Goal: Information Seeking & Learning: Learn about a topic

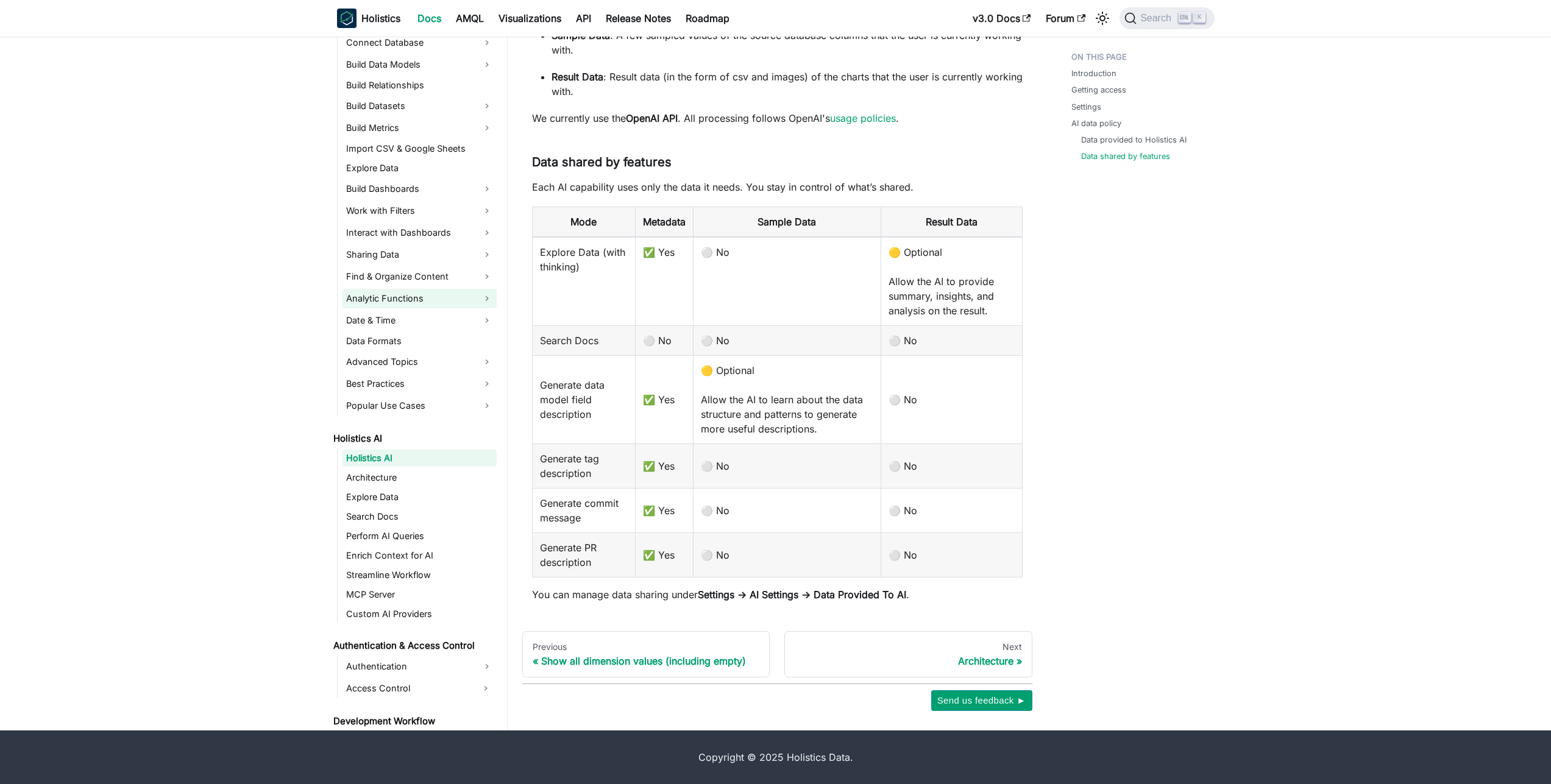
scroll to position [218, 0]
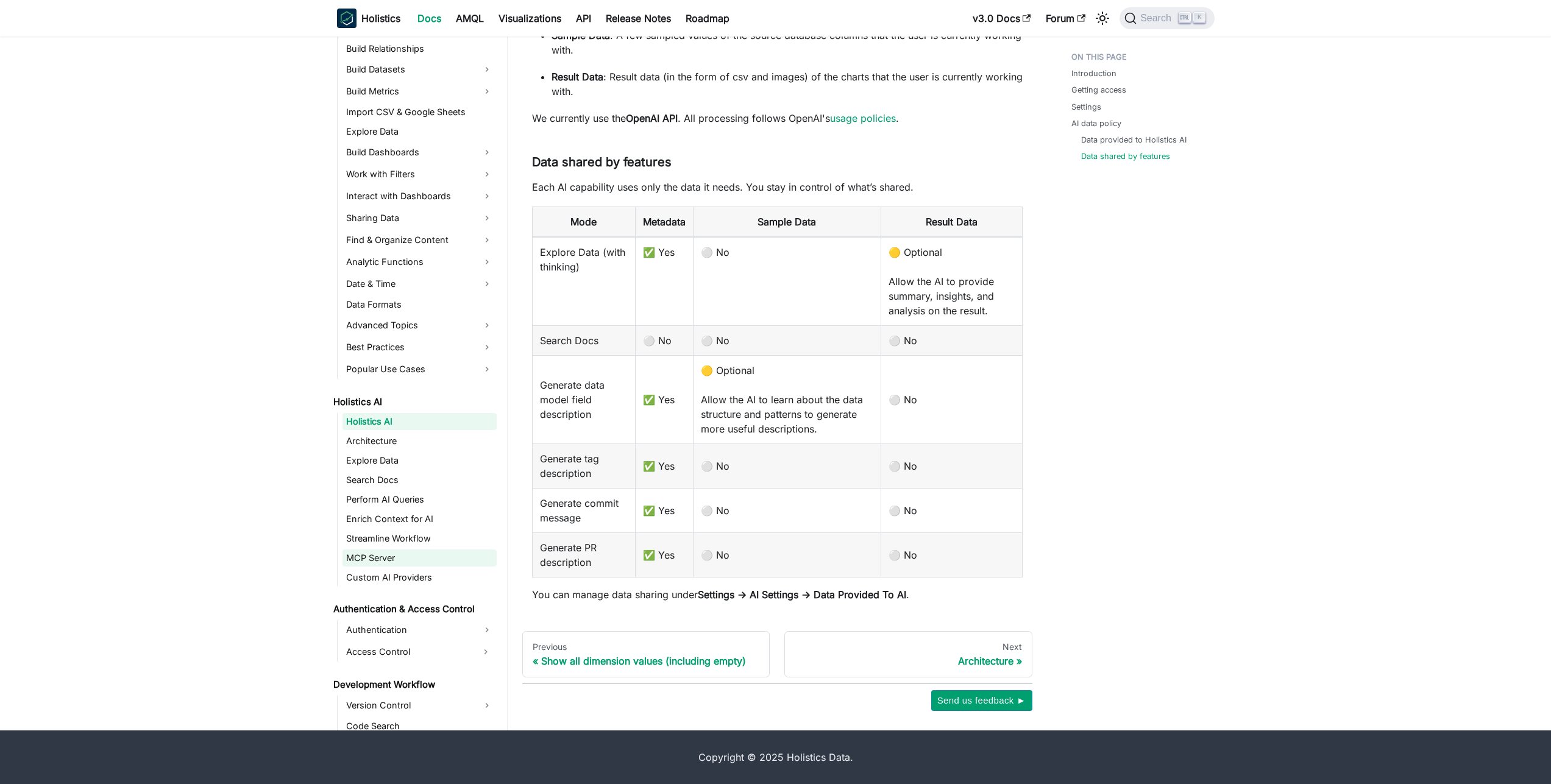
click at [391, 563] on link "MCP Server" at bounding box center [419, 558] width 154 height 17
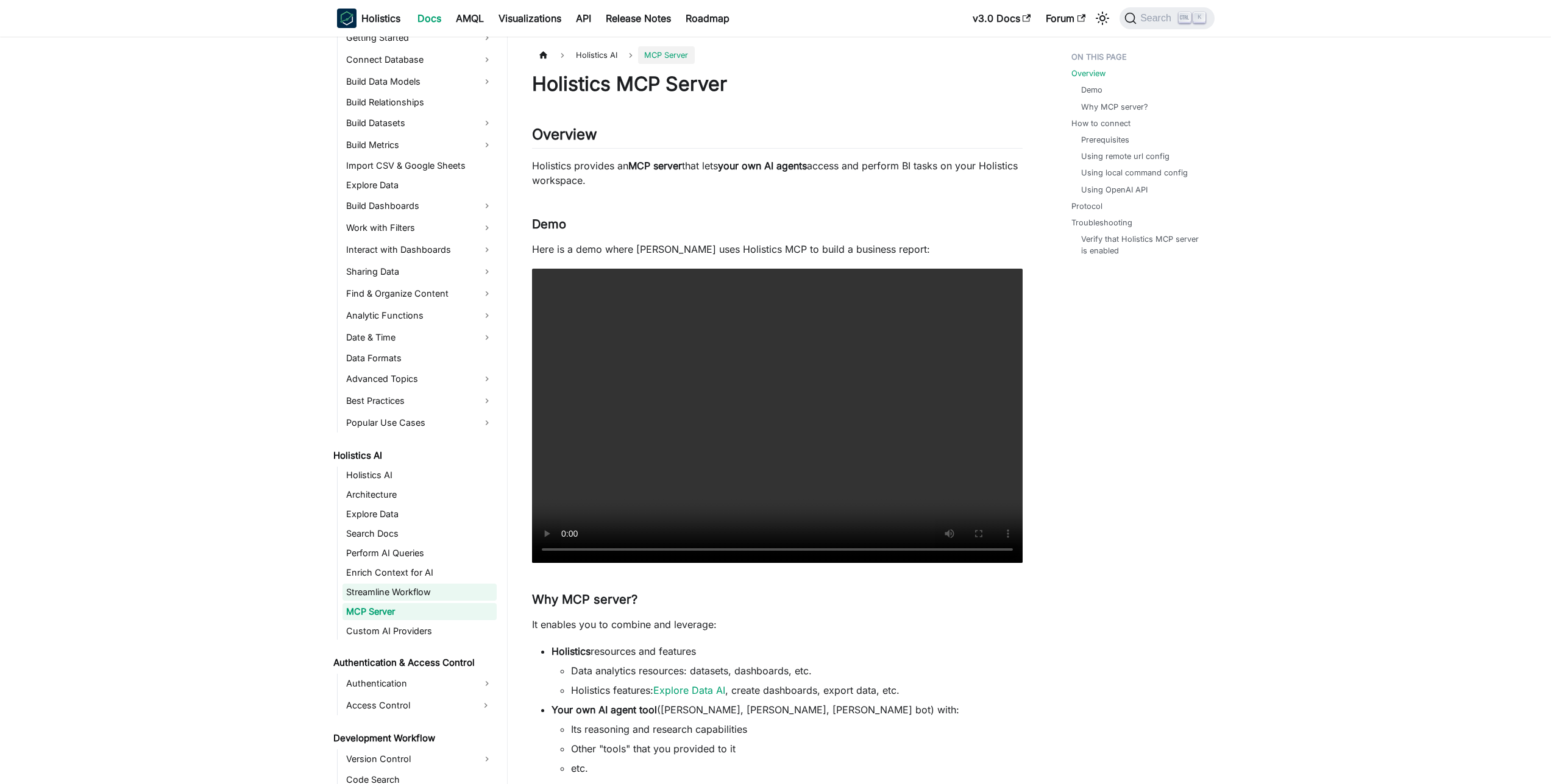
click at [376, 589] on link "Streamline Workflow" at bounding box center [419, 592] width 154 height 17
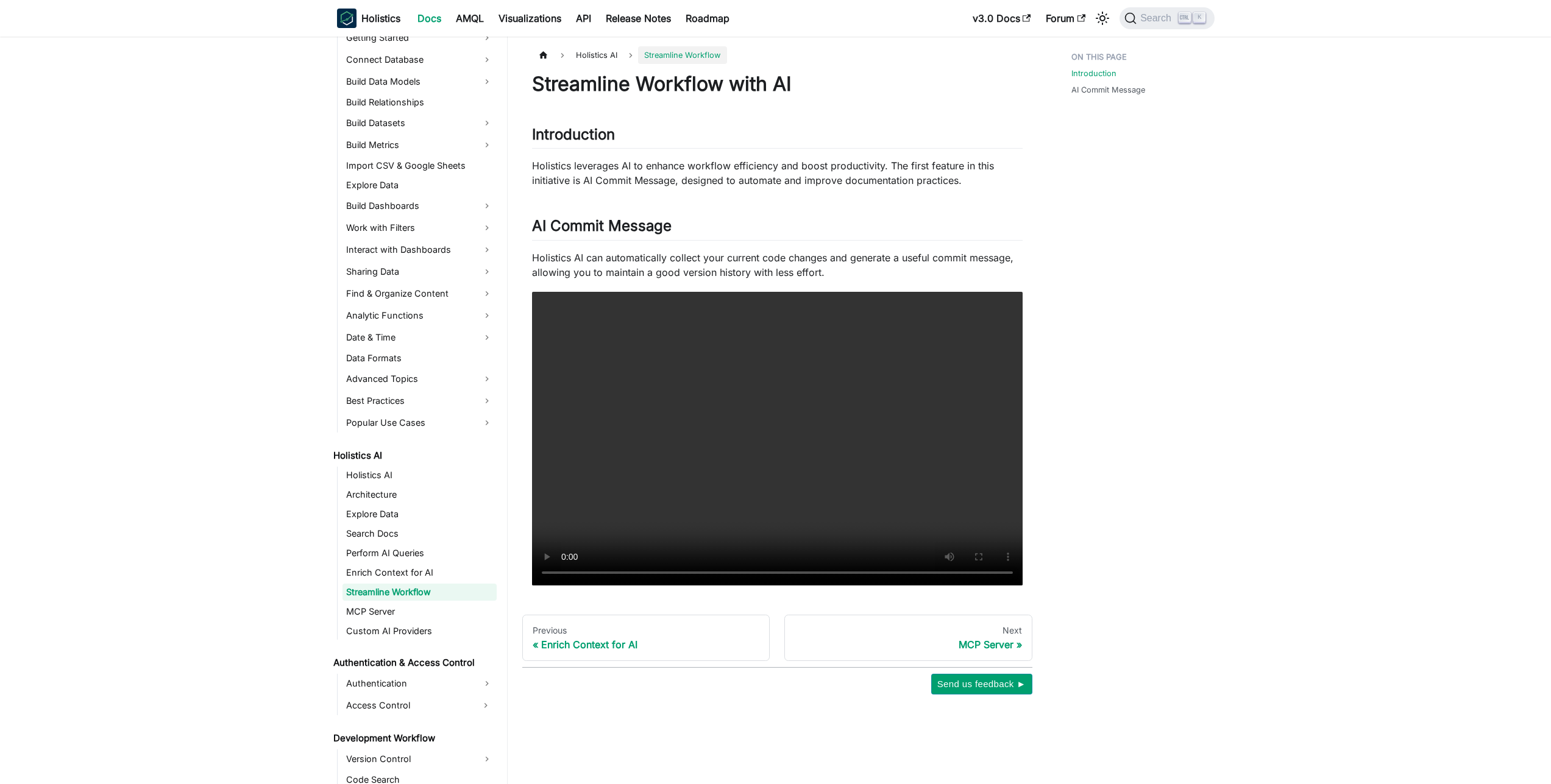
click at [387, 562] on ul "Holistics AI Architecture Explore Data Search Docs Perform AI Queries Enrich Co…" at bounding box center [416, 553] width 160 height 173
click at [393, 543] on ul "Holistics AI Architecture Explore Data Search Docs Perform AI Queries Enrich Co…" at bounding box center [416, 553] width 160 height 173
click at [398, 532] on link "Search Docs" at bounding box center [419, 534] width 154 height 17
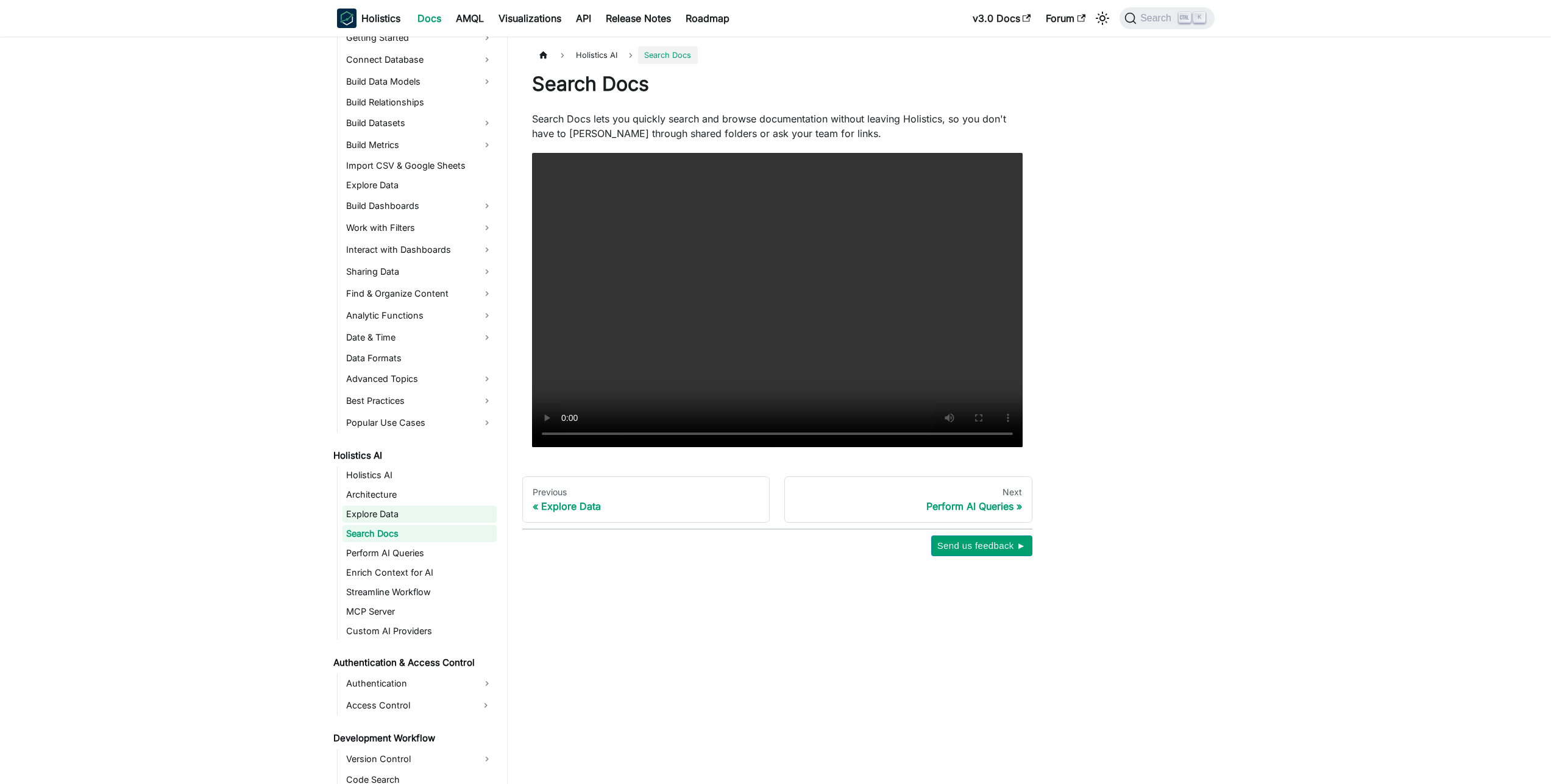
click at [408, 513] on link "Explore Data" at bounding box center [419, 514] width 154 height 17
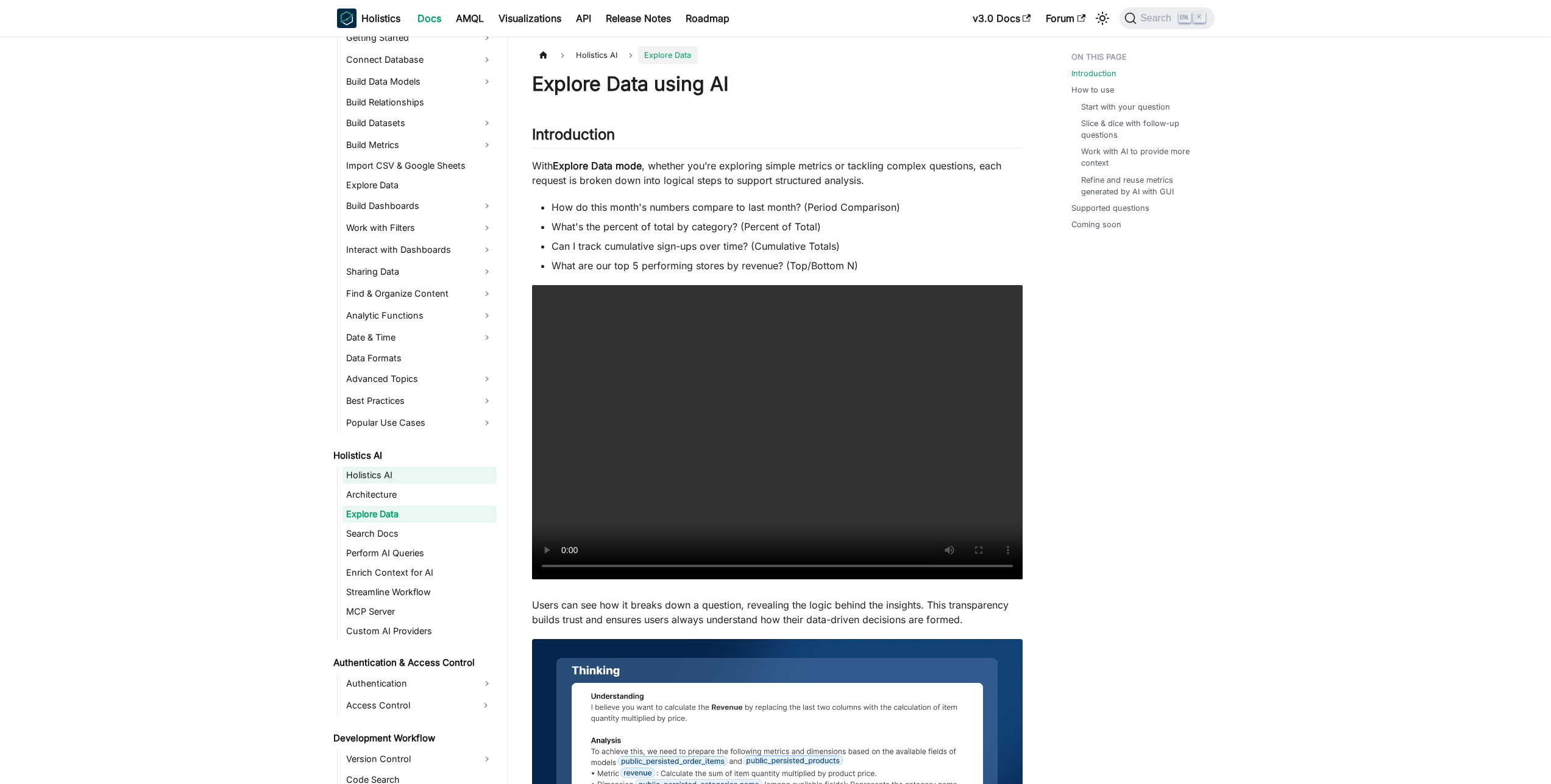
click at [345, 481] on link "Holistics AI" at bounding box center [419, 475] width 154 height 17
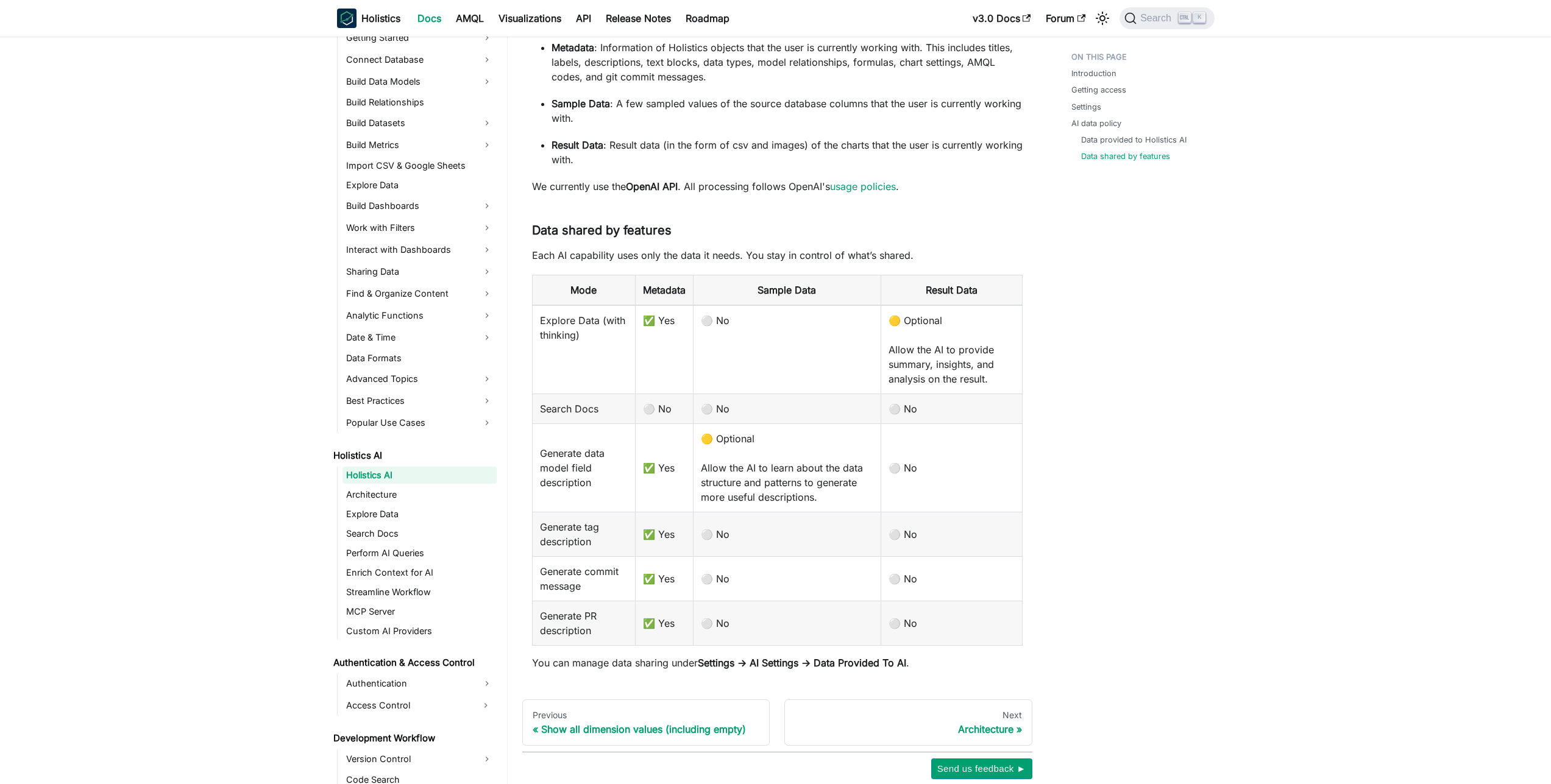
scroll to position [1647, 0]
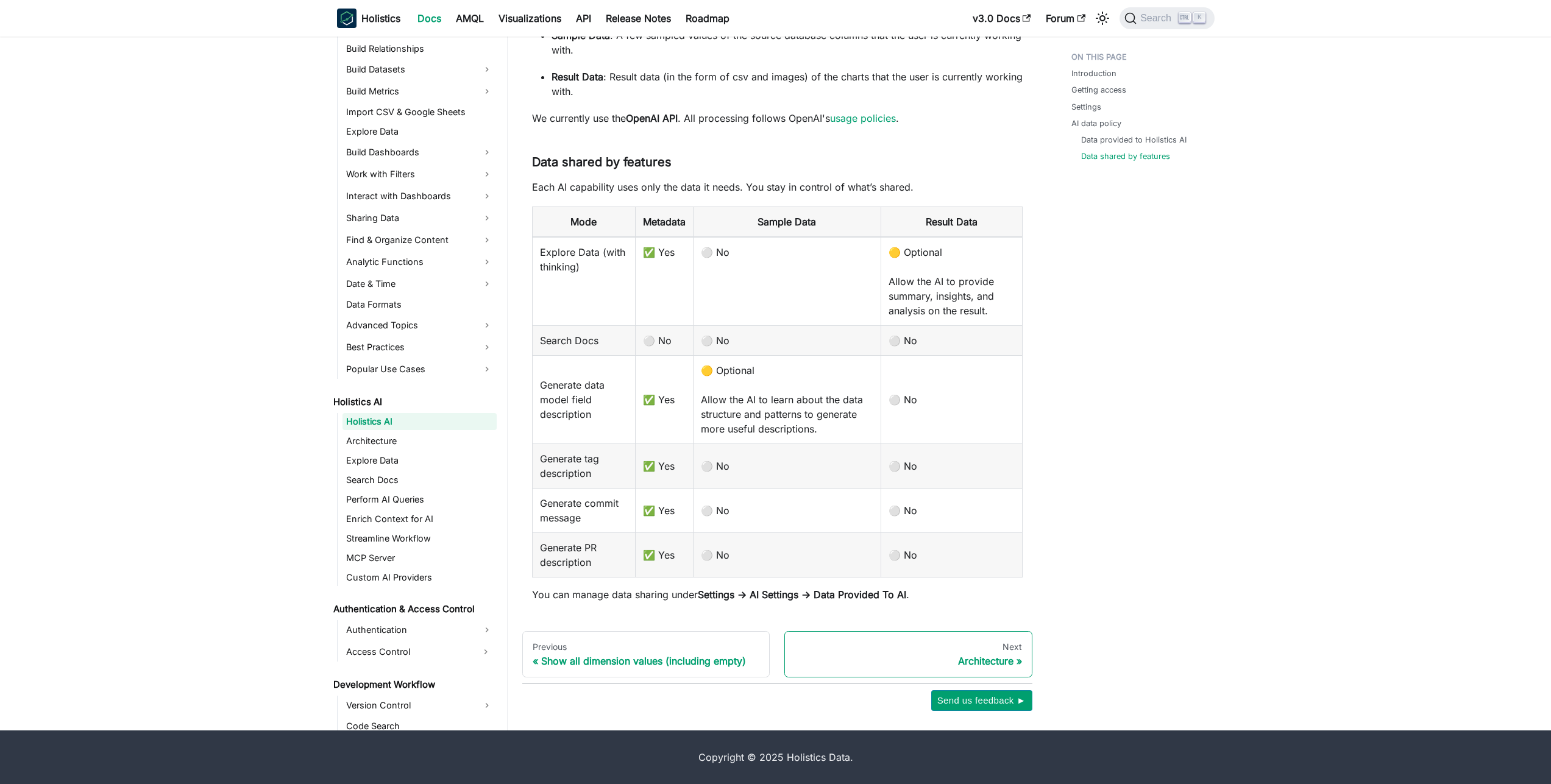
click at [997, 662] on div "Architecture" at bounding box center [908, 661] width 227 height 12
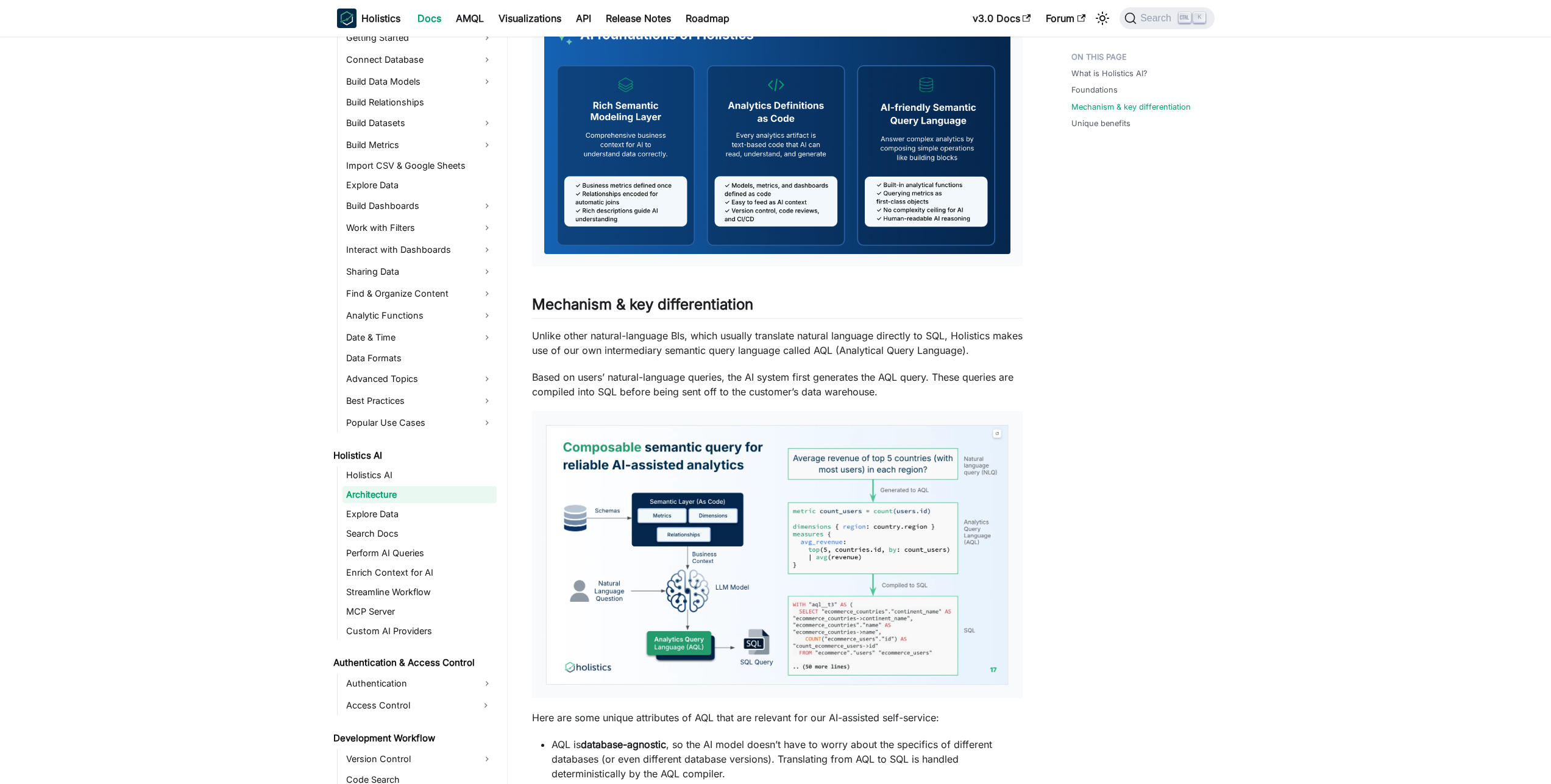
scroll to position [1022, 0]
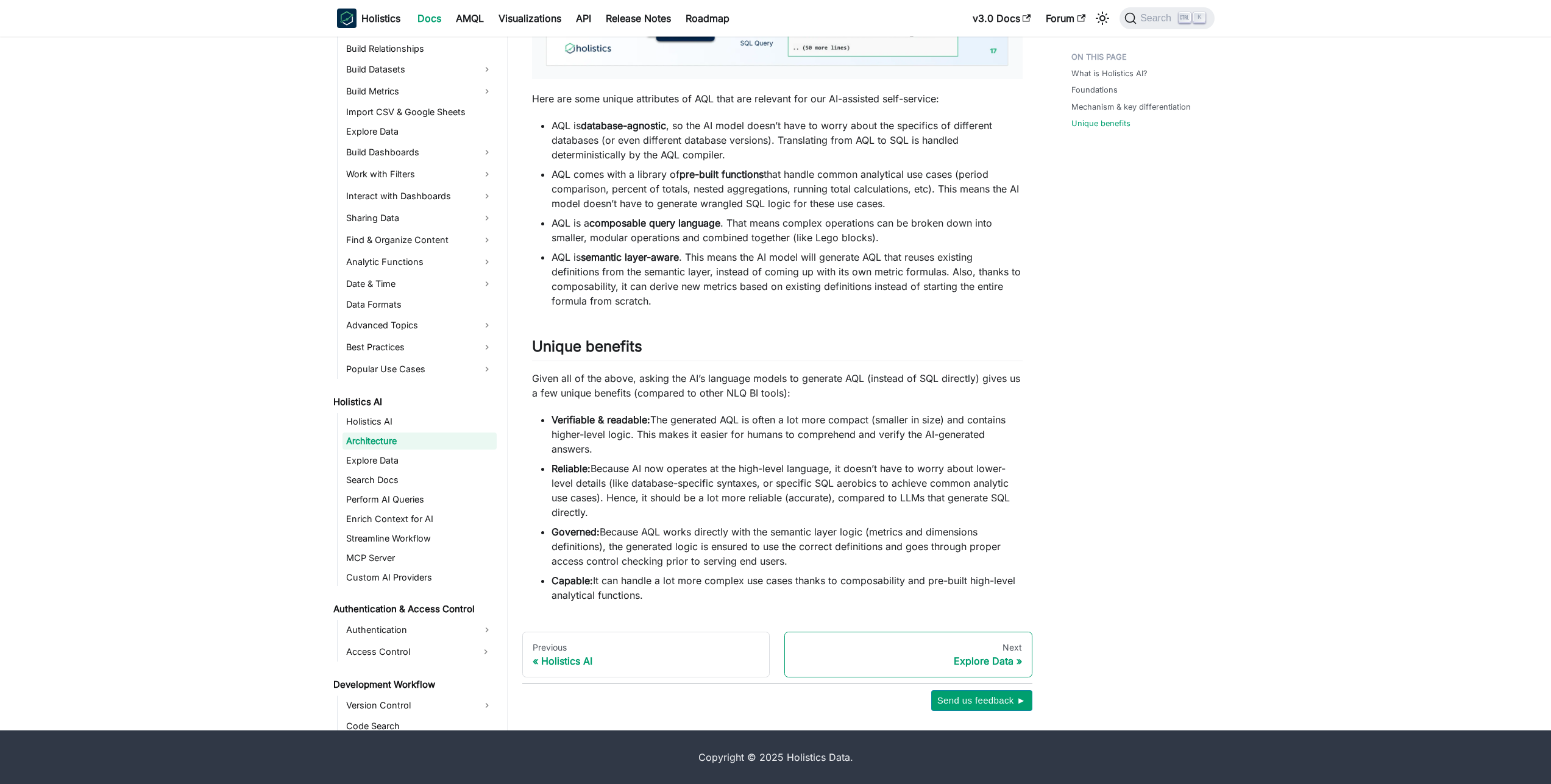
click at [988, 661] on div "Explore Data" at bounding box center [908, 661] width 227 height 12
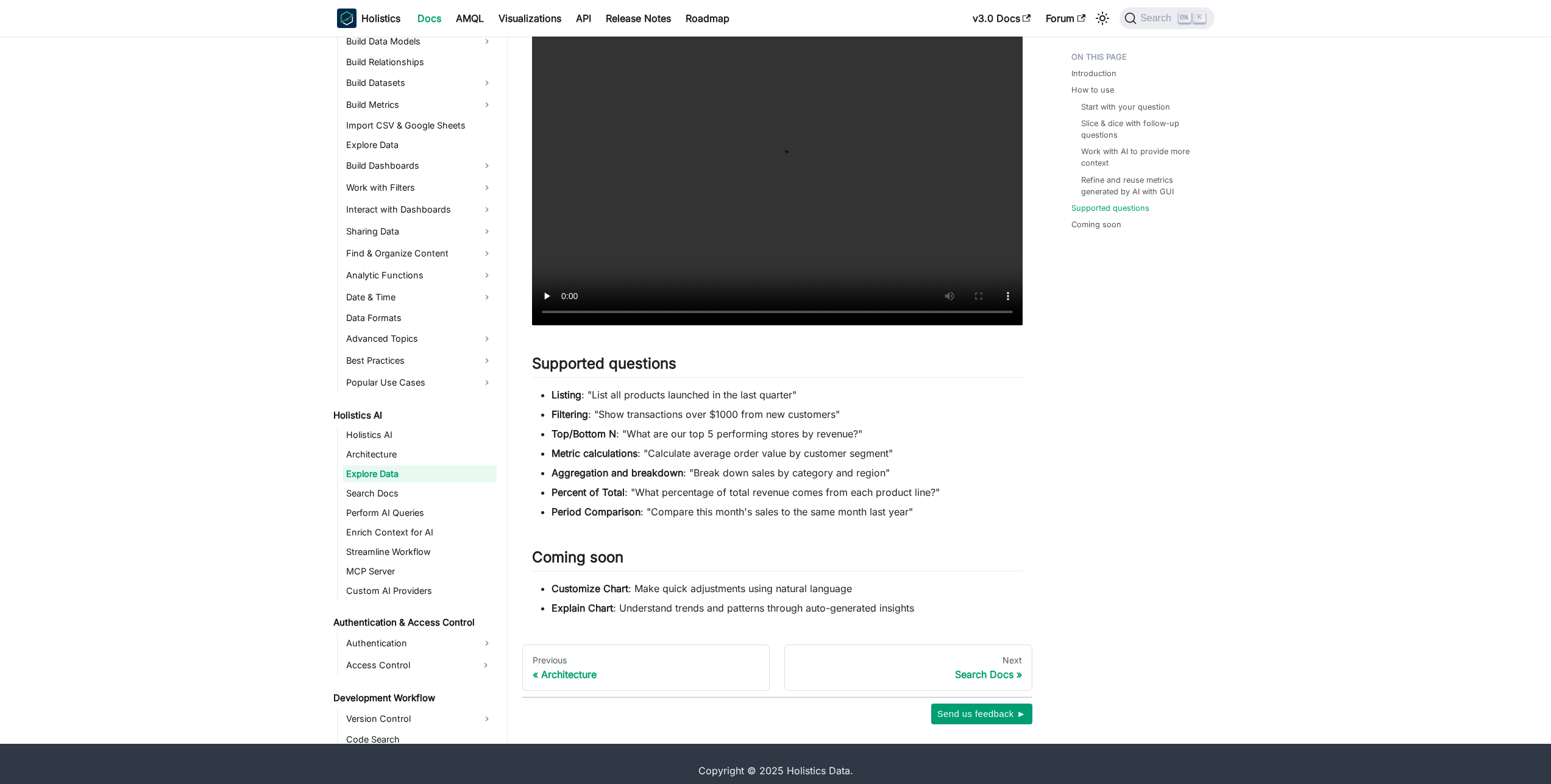
scroll to position [2207, 0]
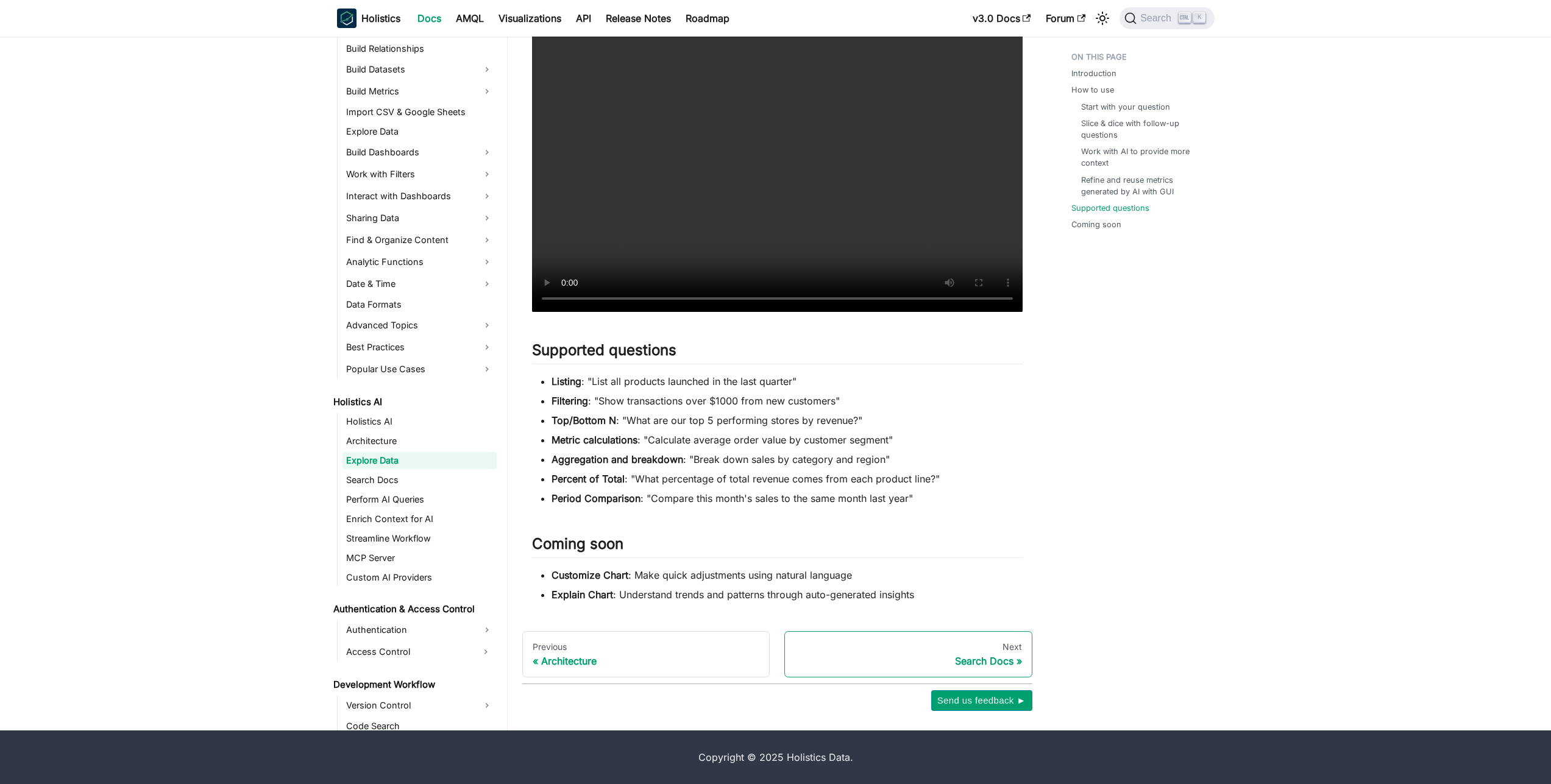
click at [988, 660] on div "Search Docs" at bounding box center [908, 661] width 227 height 12
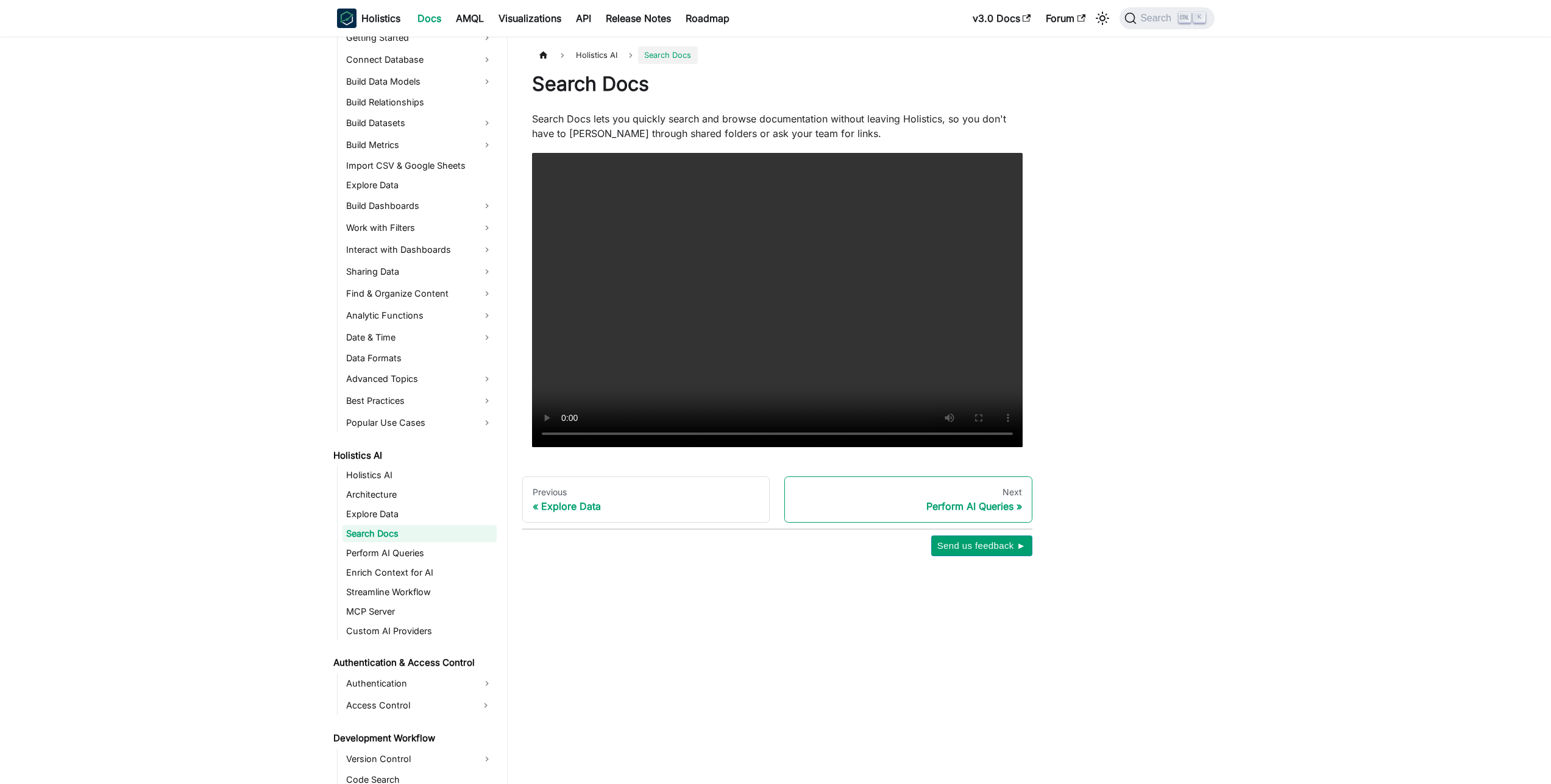
click at [990, 509] on div "Perform AI Queries" at bounding box center [908, 506] width 227 height 12
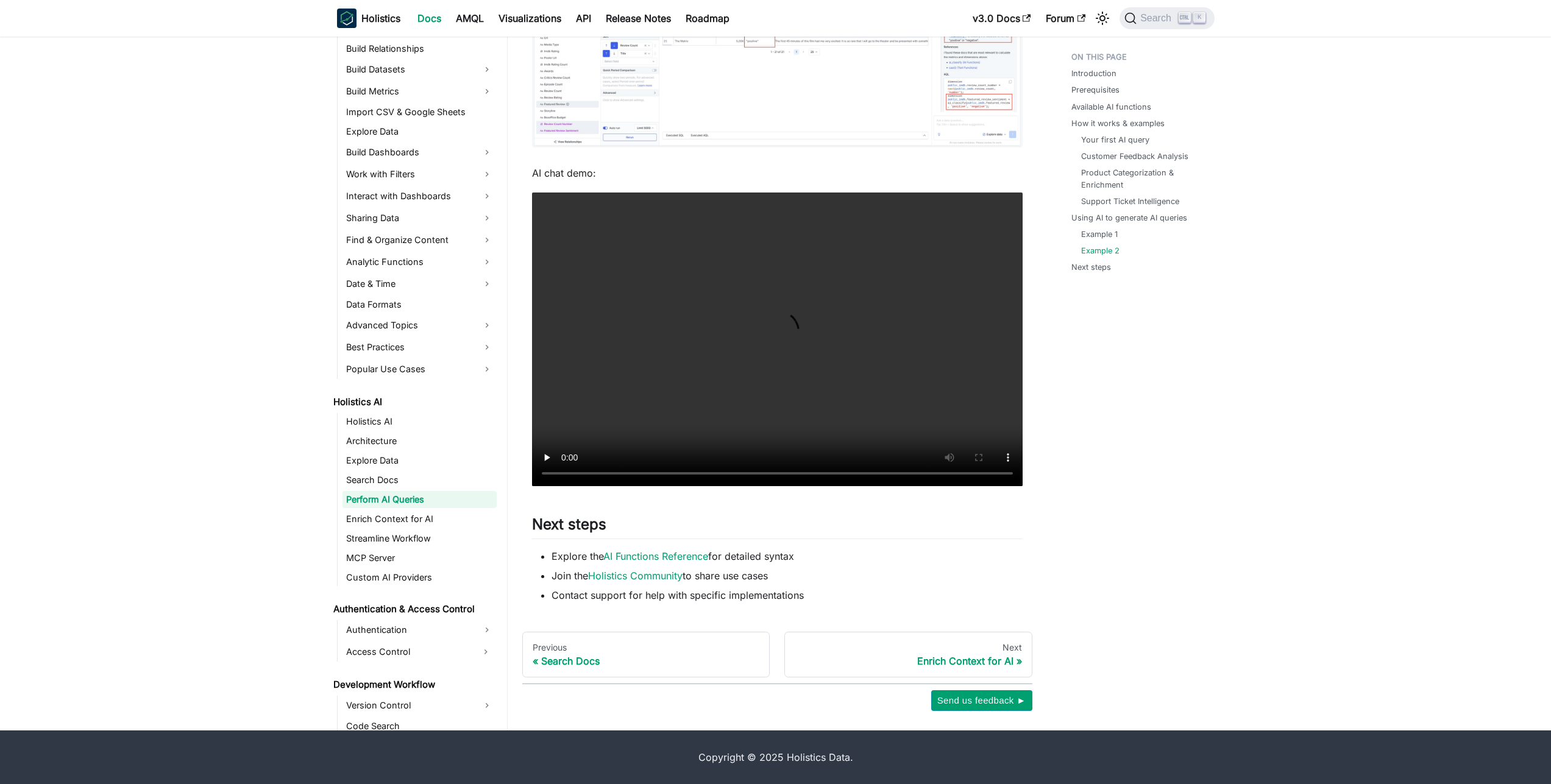
scroll to position [4788, 0]
click at [960, 662] on div "Enrich Context for AI" at bounding box center [908, 661] width 227 height 12
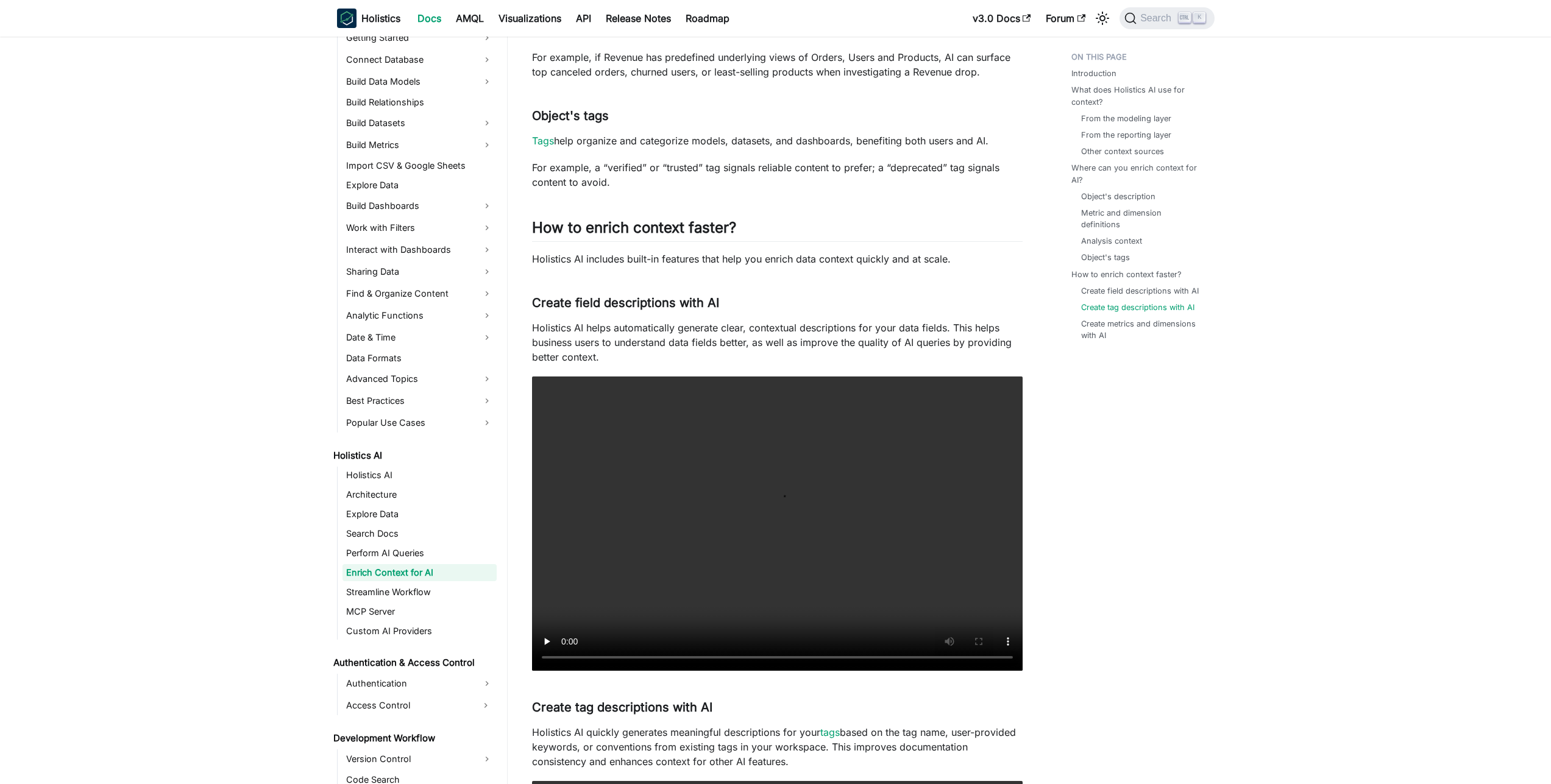
scroll to position [2491, 0]
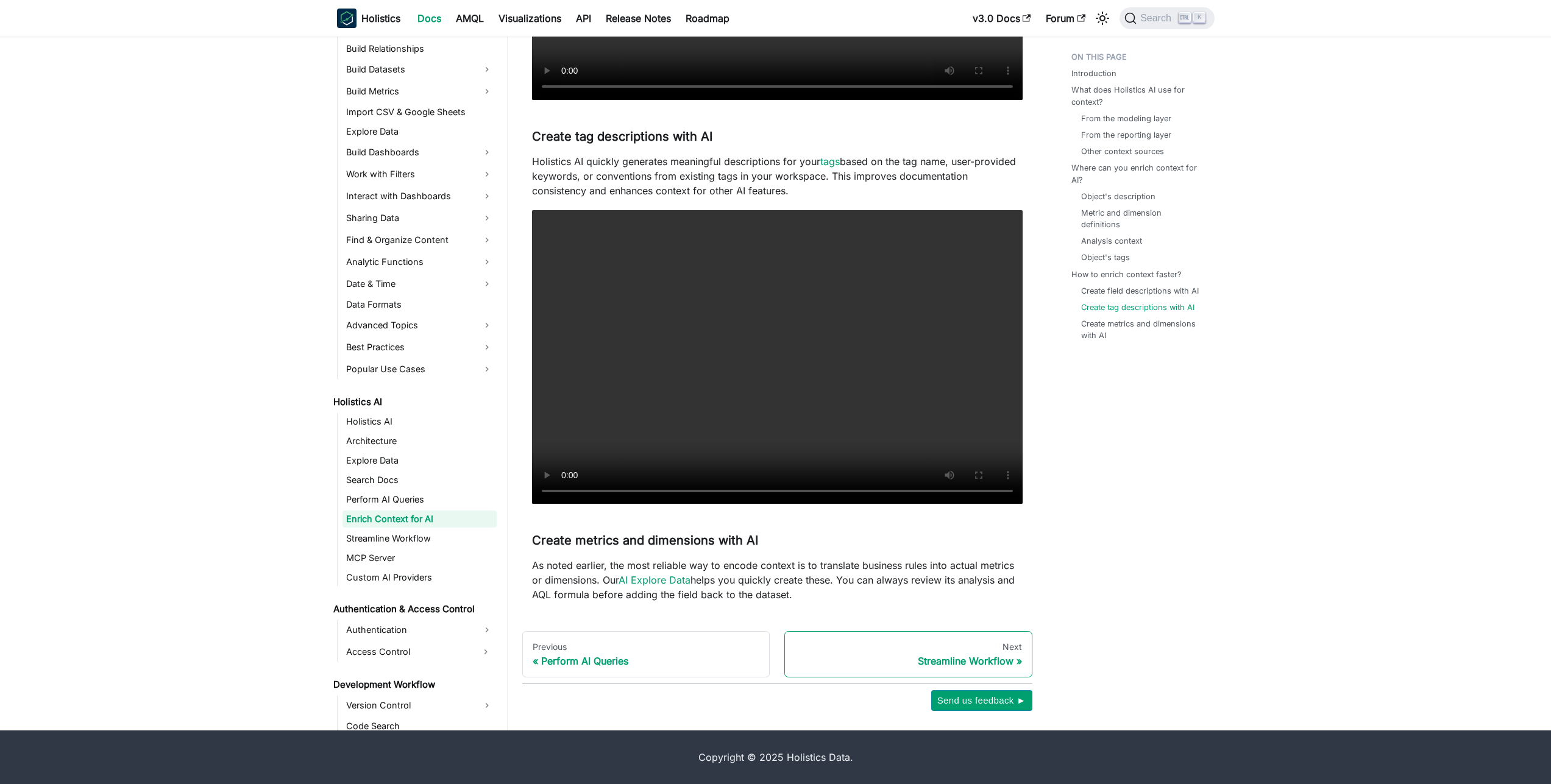
click at [959, 654] on link "Next Streamline Workflow" at bounding box center [908, 654] width 248 height 47
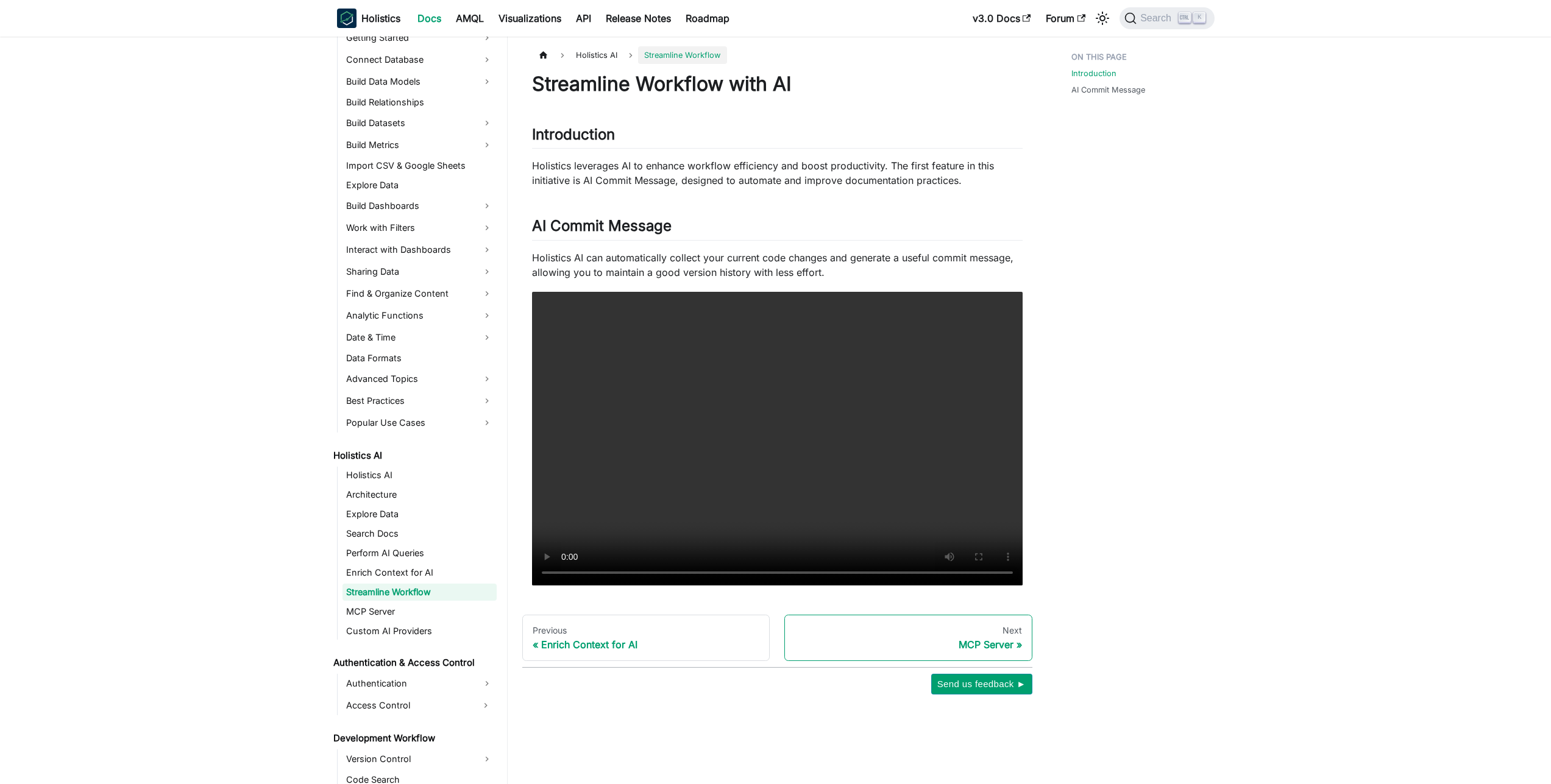
click at [988, 648] on div "MCP Server" at bounding box center [908, 645] width 227 height 12
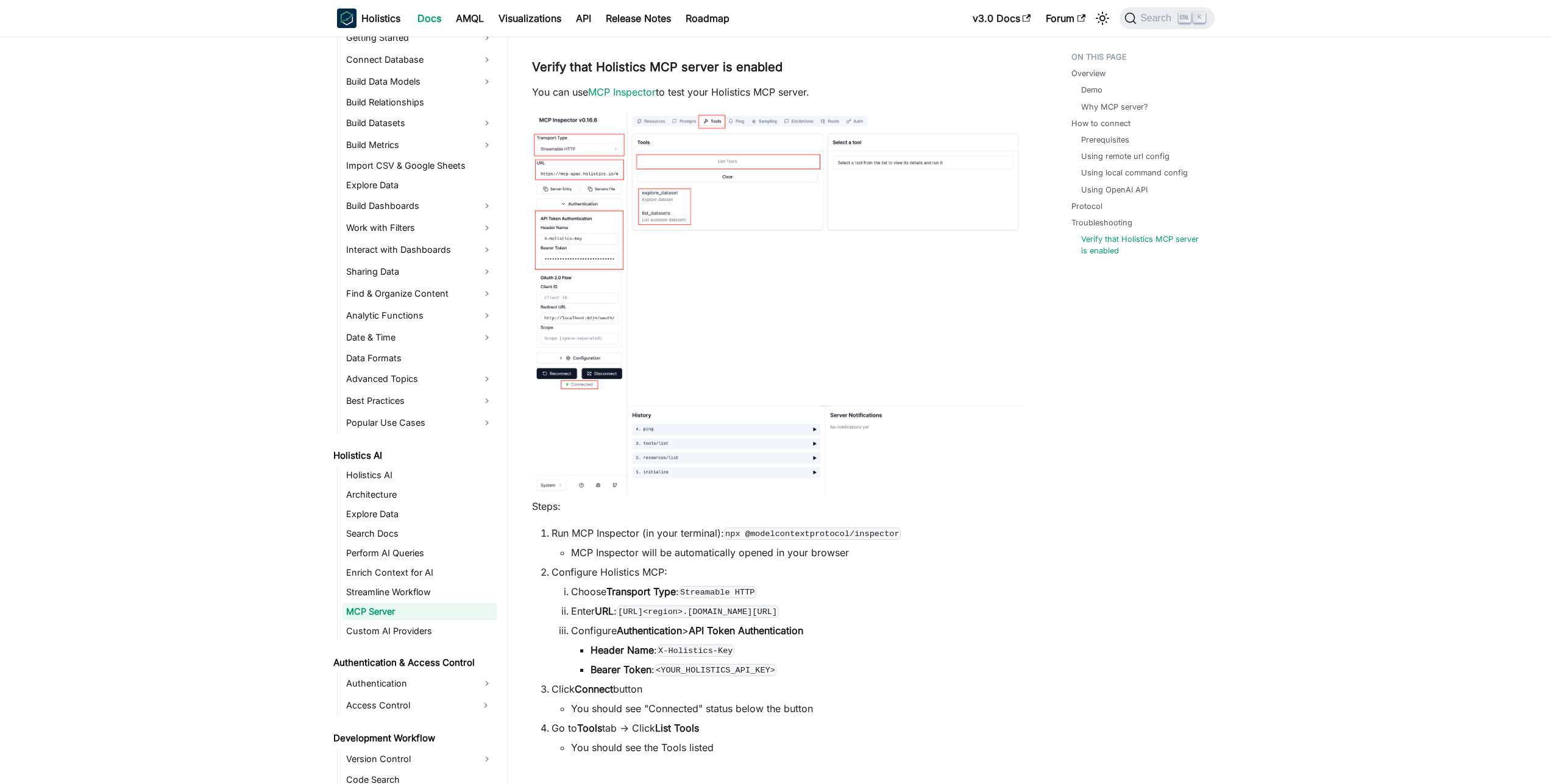
scroll to position [2679, 0]
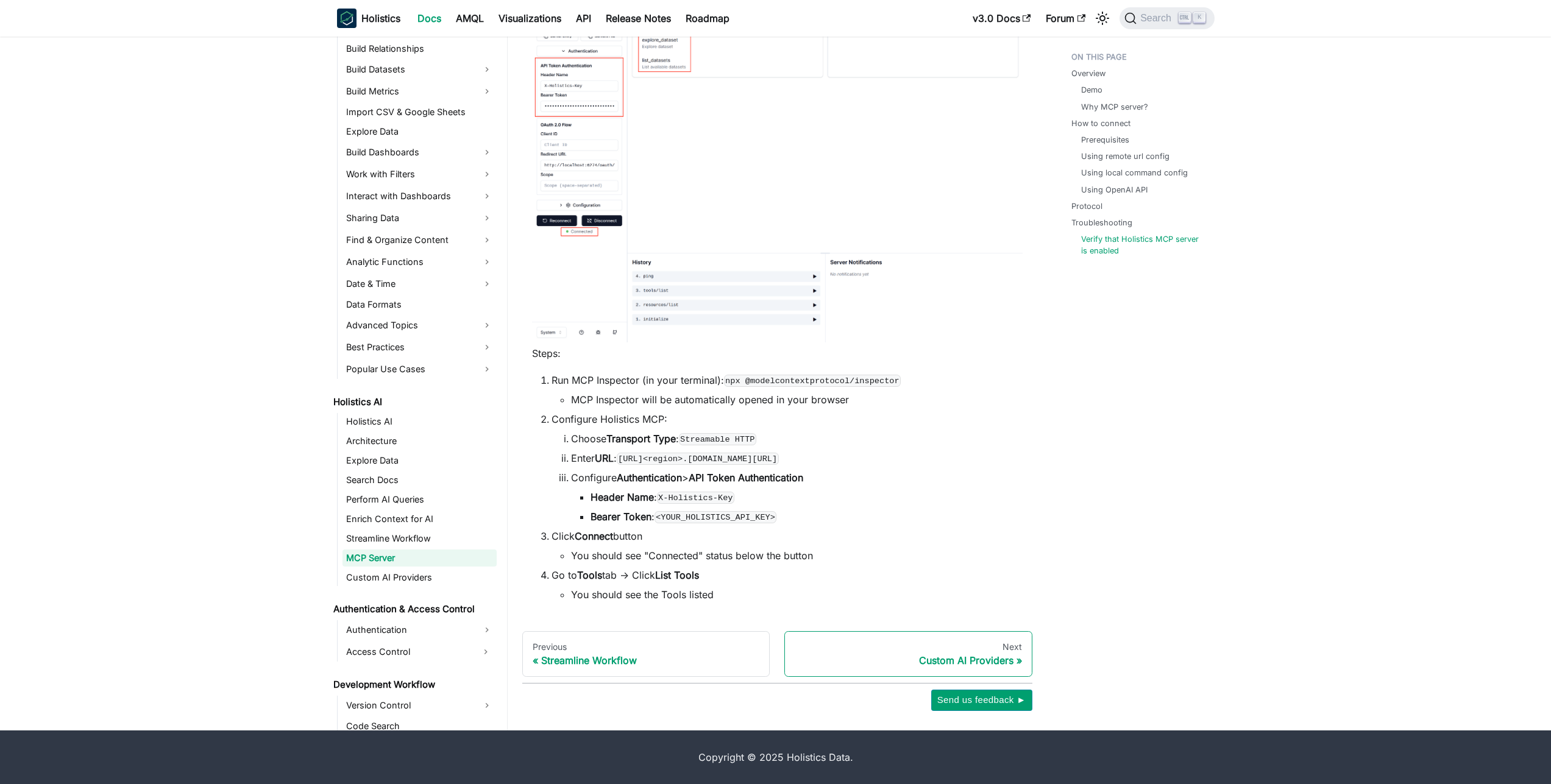
click at [986, 664] on div "Custom AI Providers" at bounding box center [908, 660] width 227 height 12
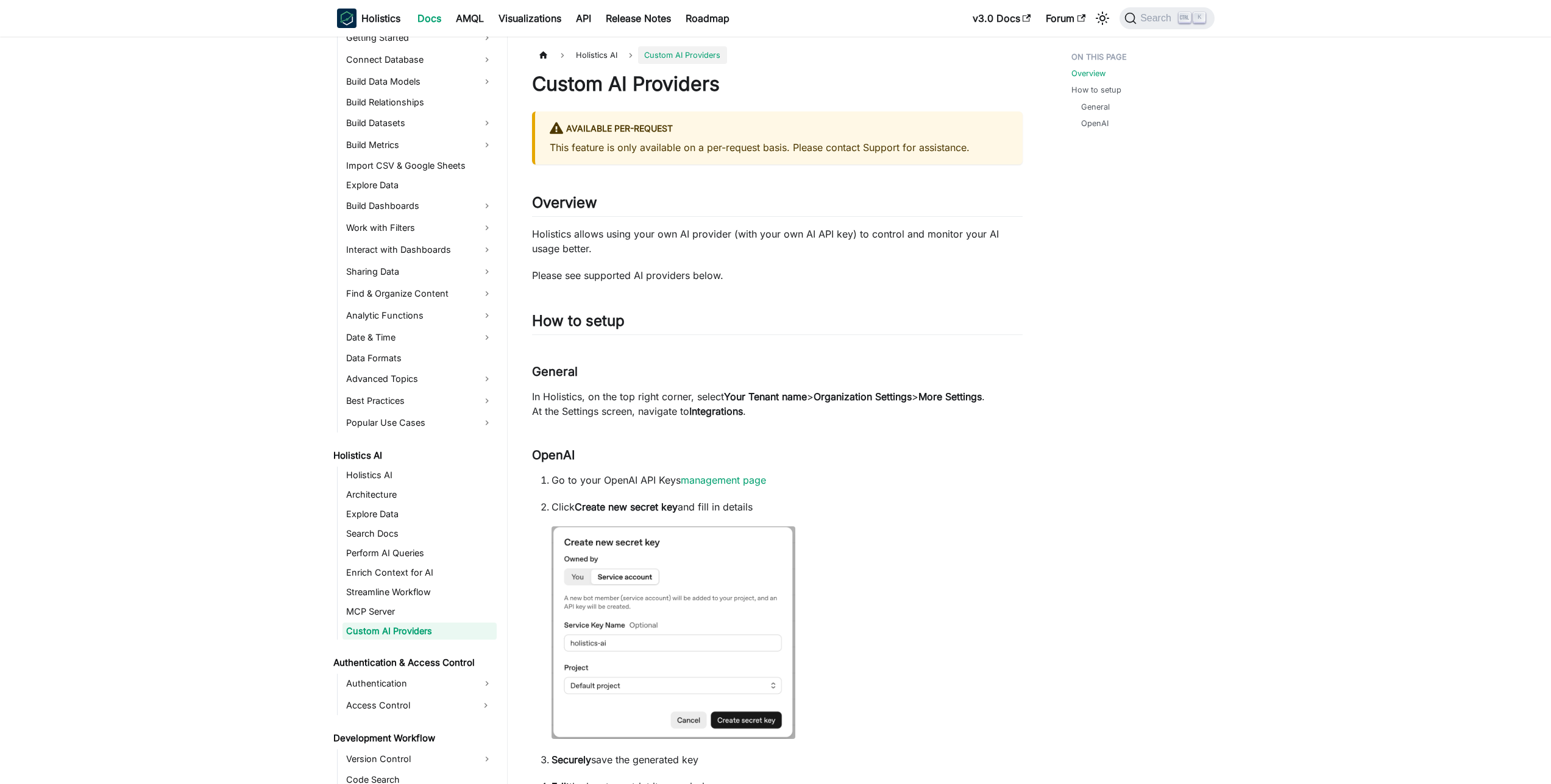
scroll to position [223, 0]
